Goal: Information Seeking & Learning: Find specific fact

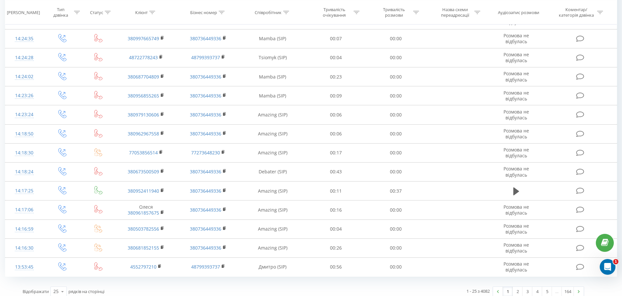
scroll to position [299, 0]
click at [518, 287] on link "2" at bounding box center [518, 289] width 10 height 9
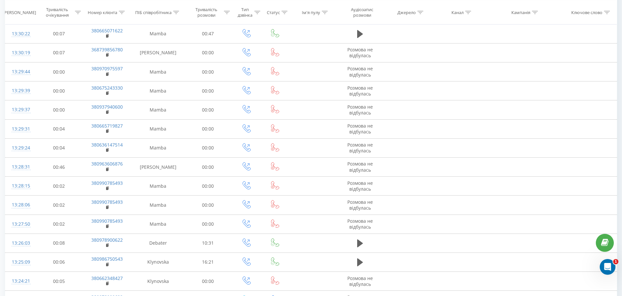
scroll to position [299, 0]
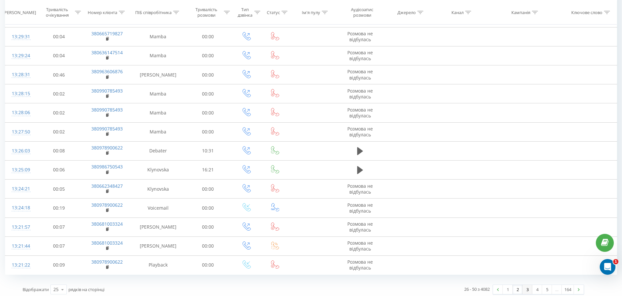
click at [524, 287] on link "3" at bounding box center [528, 289] width 10 height 9
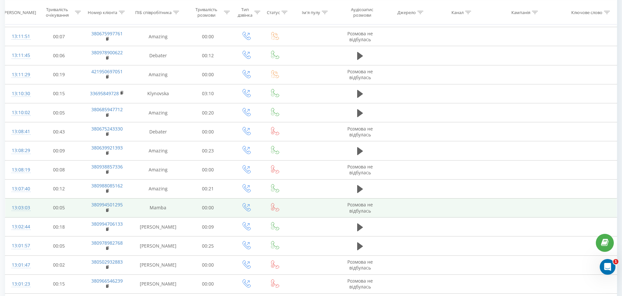
scroll to position [299, 0]
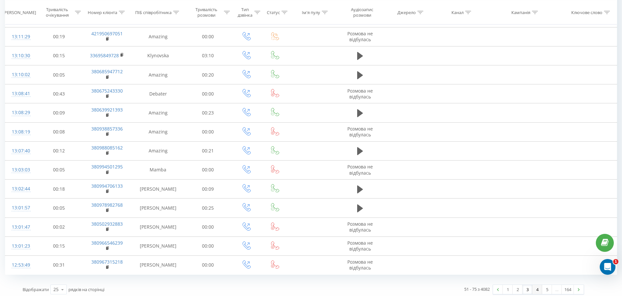
click at [538, 286] on link "4" at bounding box center [537, 289] width 10 height 9
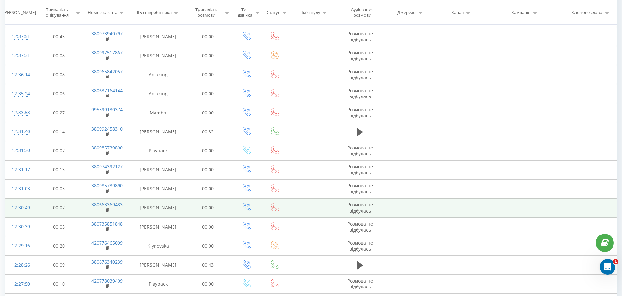
scroll to position [299, 0]
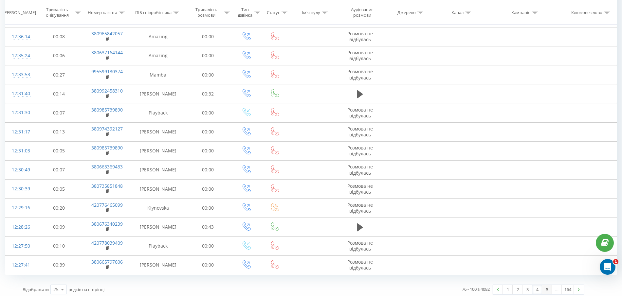
click at [549, 286] on link "5" at bounding box center [547, 289] width 10 height 9
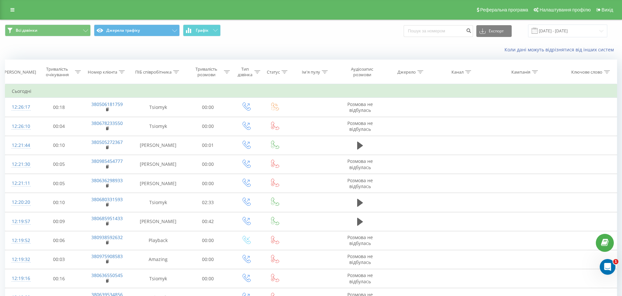
click at [285, 71] on icon at bounding box center [285, 71] width 6 height 3
click at [203, 78] on th "Тривалість розмови" at bounding box center [207, 72] width 47 height 24
click at [318, 50] on div "Коли дані можуть відрізнятися вiд інших систем" at bounding box center [427, 49] width 388 height 7
click at [176, 71] on icon at bounding box center [176, 71] width 6 height 3
click at [164, 118] on input "text" at bounding box center [158, 118] width 58 height 11
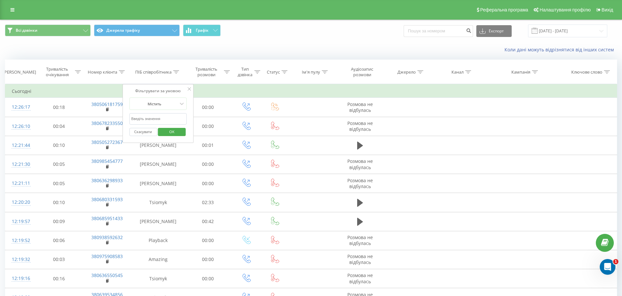
click at [163, 119] on input "text" at bounding box center [158, 118] width 58 height 11
type input "ts"
click at [172, 131] on span "OK" at bounding box center [172, 132] width 18 height 10
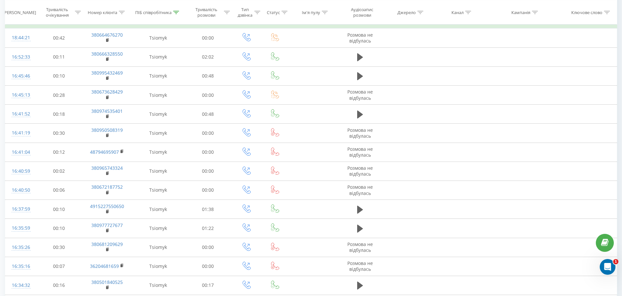
scroll to position [312, 0]
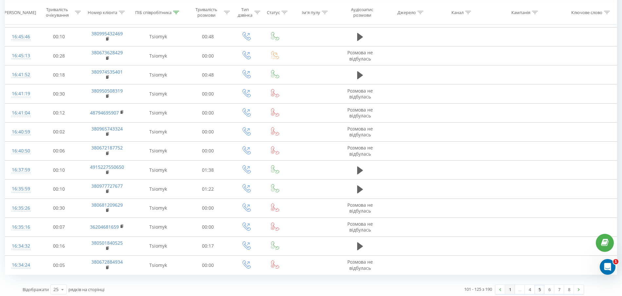
click at [510, 286] on link "1" at bounding box center [510, 289] width 10 height 9
